Goal: Transaction & Acquisition: Purchase product/service

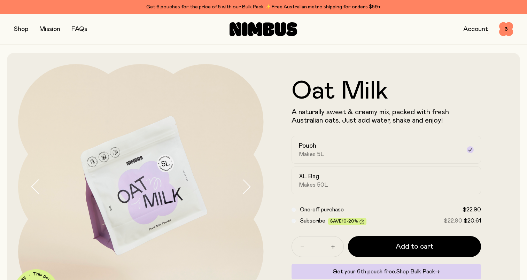
scroll to position [35, 0]
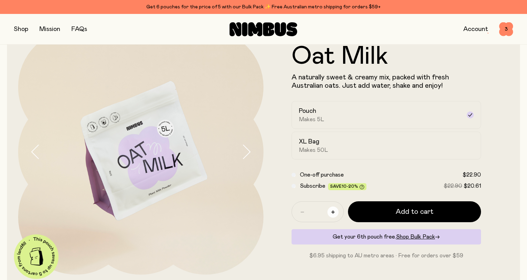
click at [331, 213] on icon "button" at bounding box center [332, 211] width 3 height 3
click at [302, 213] on icon "button" at bounding box center [302, 211] width 3 height 3
click at [23, 32] on button "button" at bounding box center [21, 29] width 14 height 10
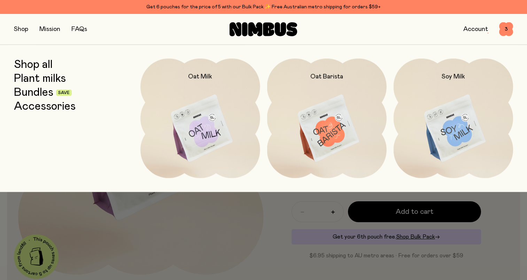
click at [31, 83] on link "Plant milks" at bounding box center [40, 78] width 52 height 13
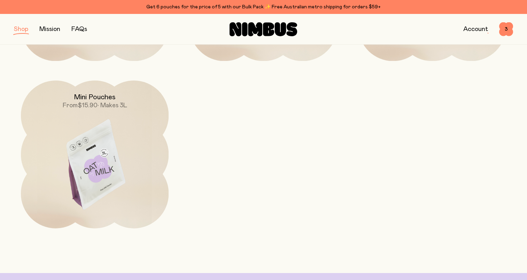
scroll to position [244, 0]
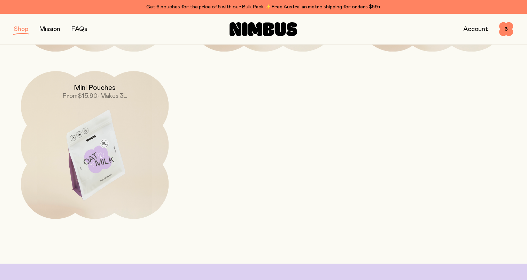
click at [112, 149] on img at bounding box center [95, 158] width 148 height 174
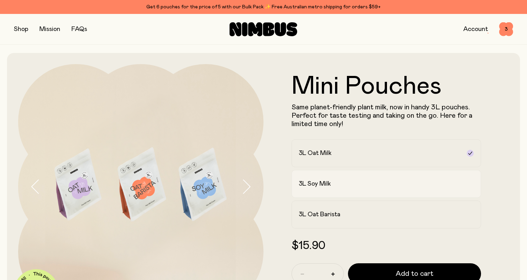
click at [338, 187] on div "3L Soy Milk" at bounding box center [380, 184] width 163 height 8
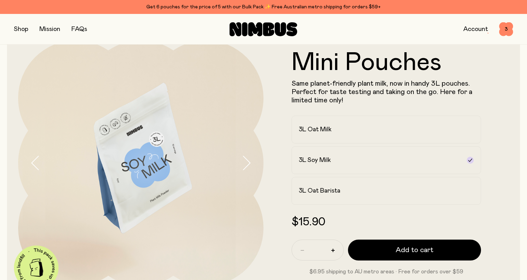
scroll to position [24, 0]
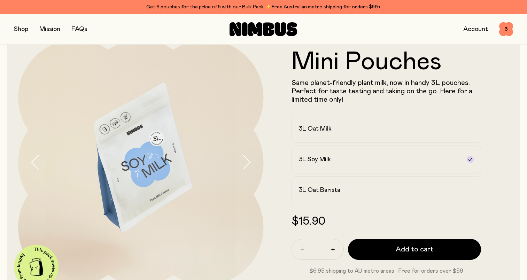
click at [19, 31] on button "button" at bounding box center [21, 29] width 14 height 10
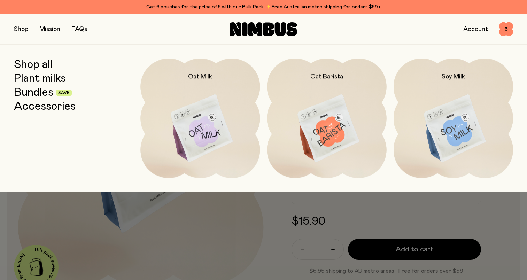
click at [44, 106] on link "Accessories" at bounding box center [45, 106] width 62 height 13
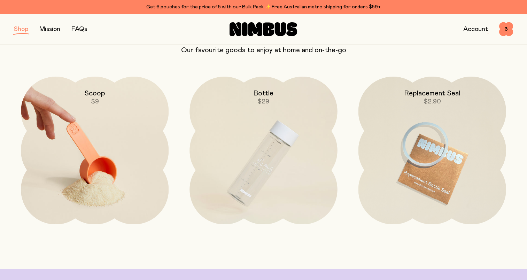
scroll to position [70, 0]
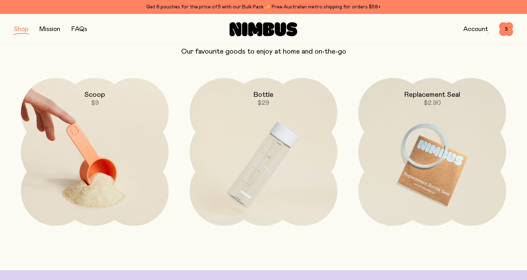
click at [125, 141] on img at bounding box center [95, 165] width 148 height 174
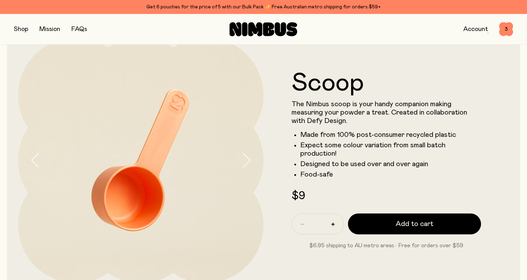
scroll to position [35, 0]
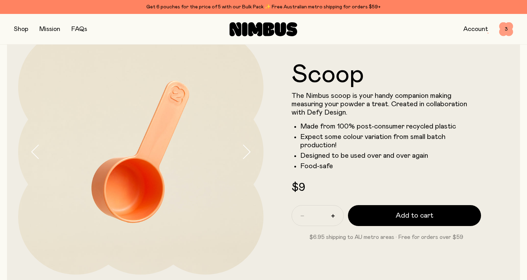
click at [504, 29] on span "3" at bounding box center [506, 29] width 14 height 14
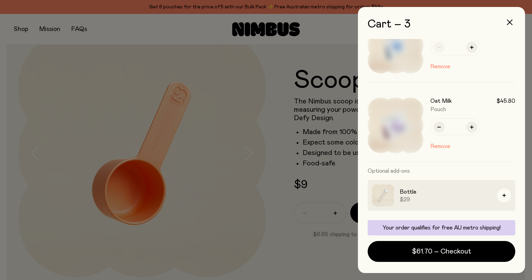
scroll to position [140, 0]
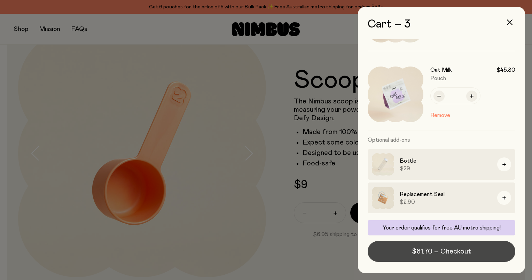
click at [418, 253] on span "$61.70 – Checkout" at bounding box center [441, 252] width 59 height 10
